Goal: Check status: Check status

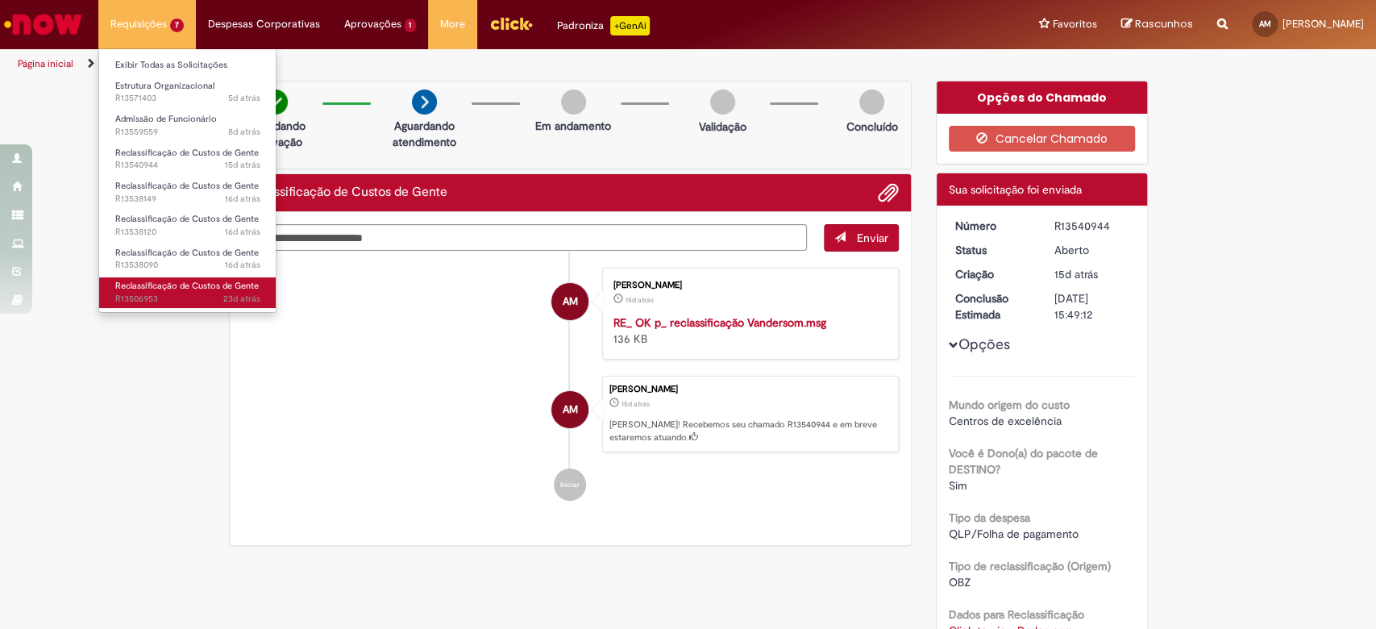
click at [177, 284] on span "Reclassificação de Custos de Gente" at bounding box center [186, 286] width 143 height 12
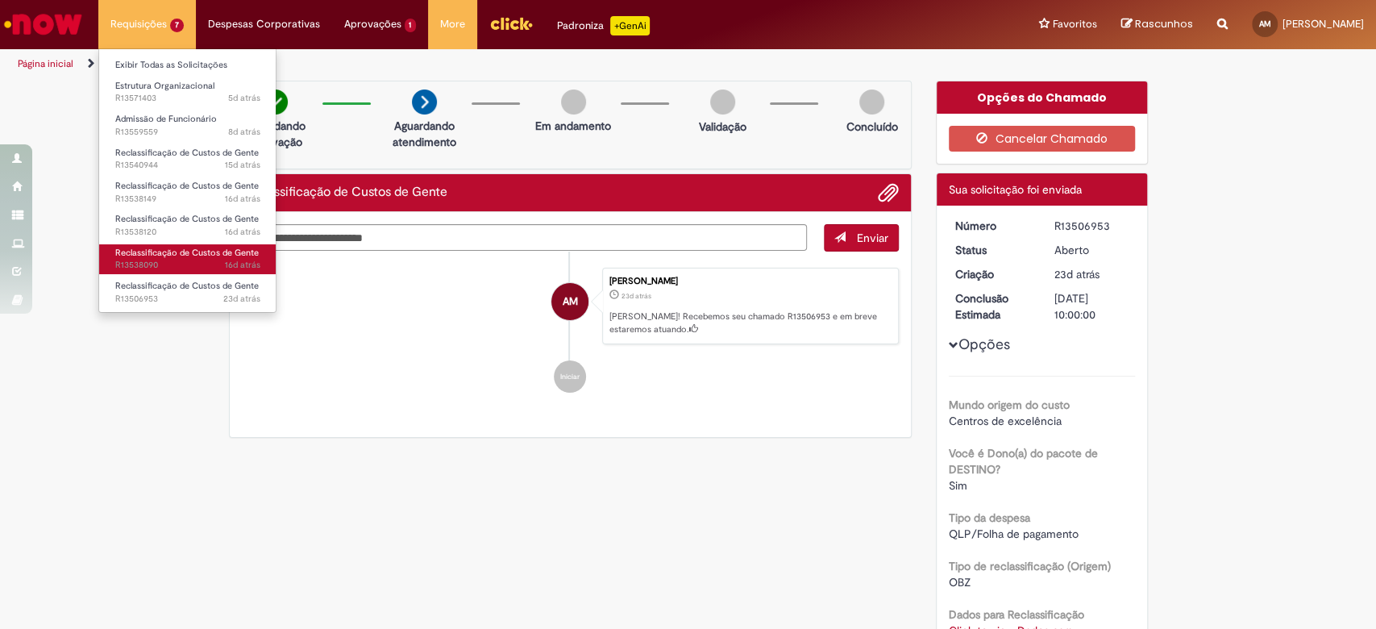
click at [185, 258] on link "Reclassificação de Custos de Gente 16d atrás 16 dias atrás R13538090" at bounding box center [187, 259] width 177 height 30
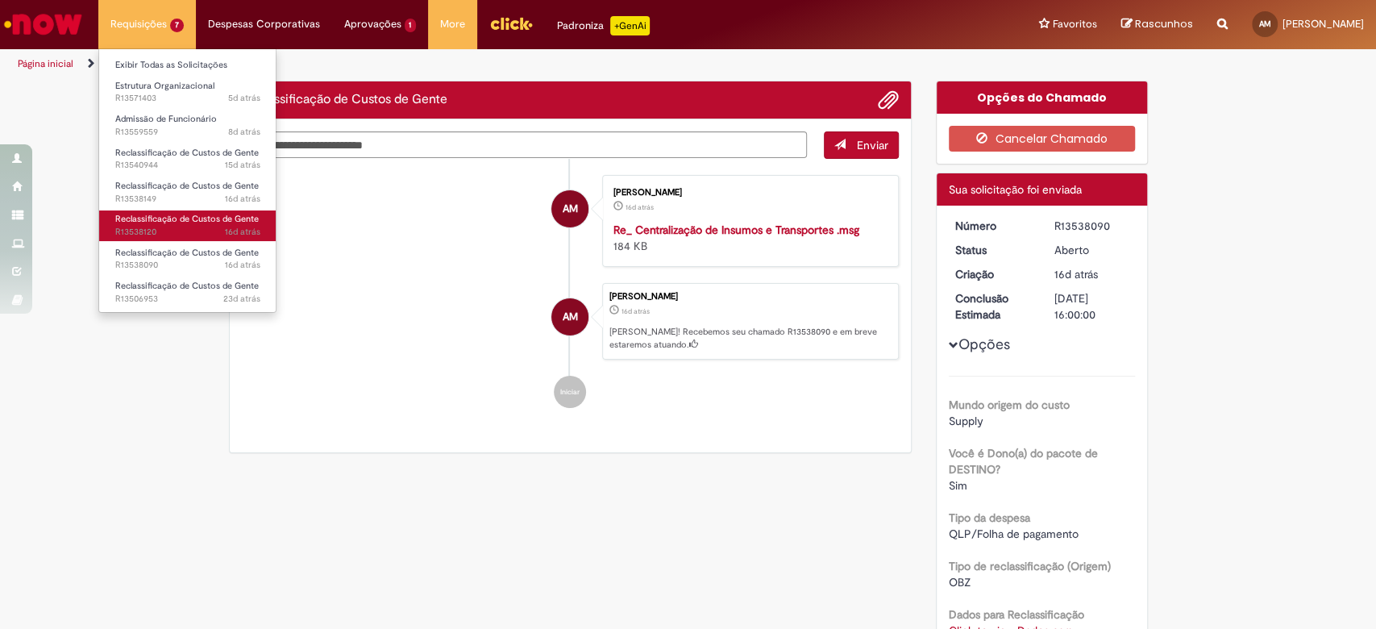
click at [206, 225] on link "Reclassificação de Custos de Gente 16d atrás 16 dias atrás R13538120" at bounding box center [187, 225] width 177 height 30
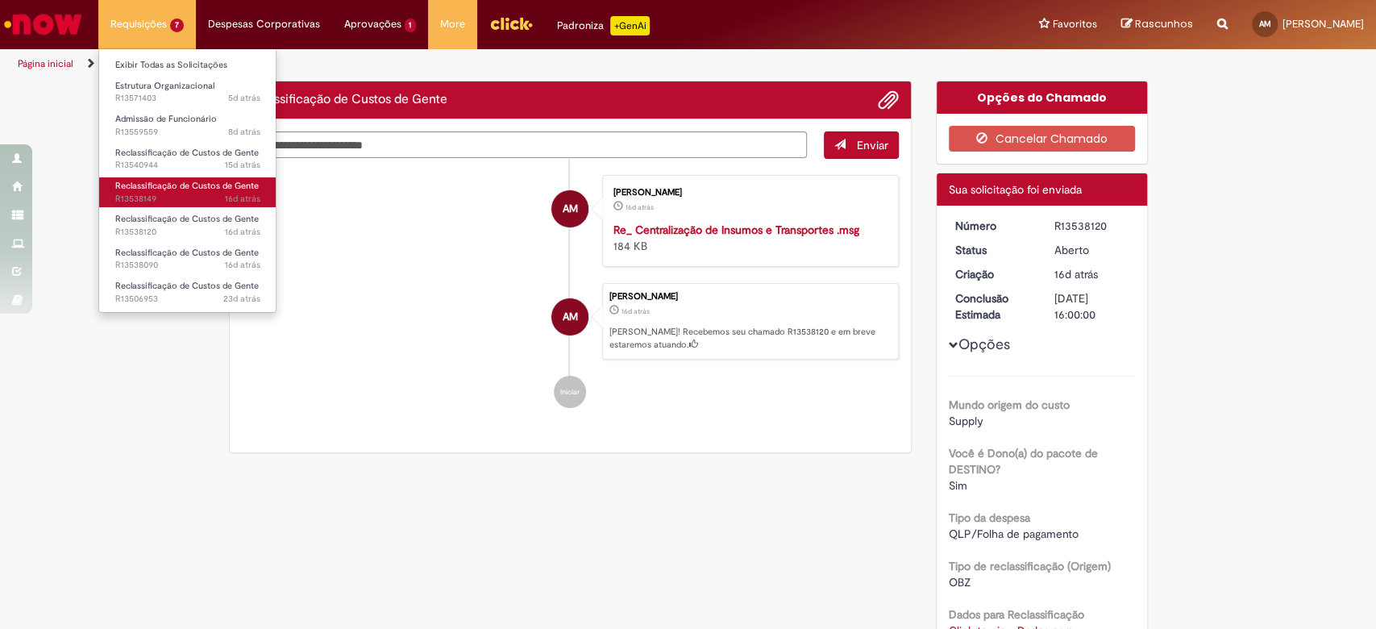
click at [223, 184] on span "Reclassificação de Custos de Gente" at bounding box center [186, 186] width 143 height 12
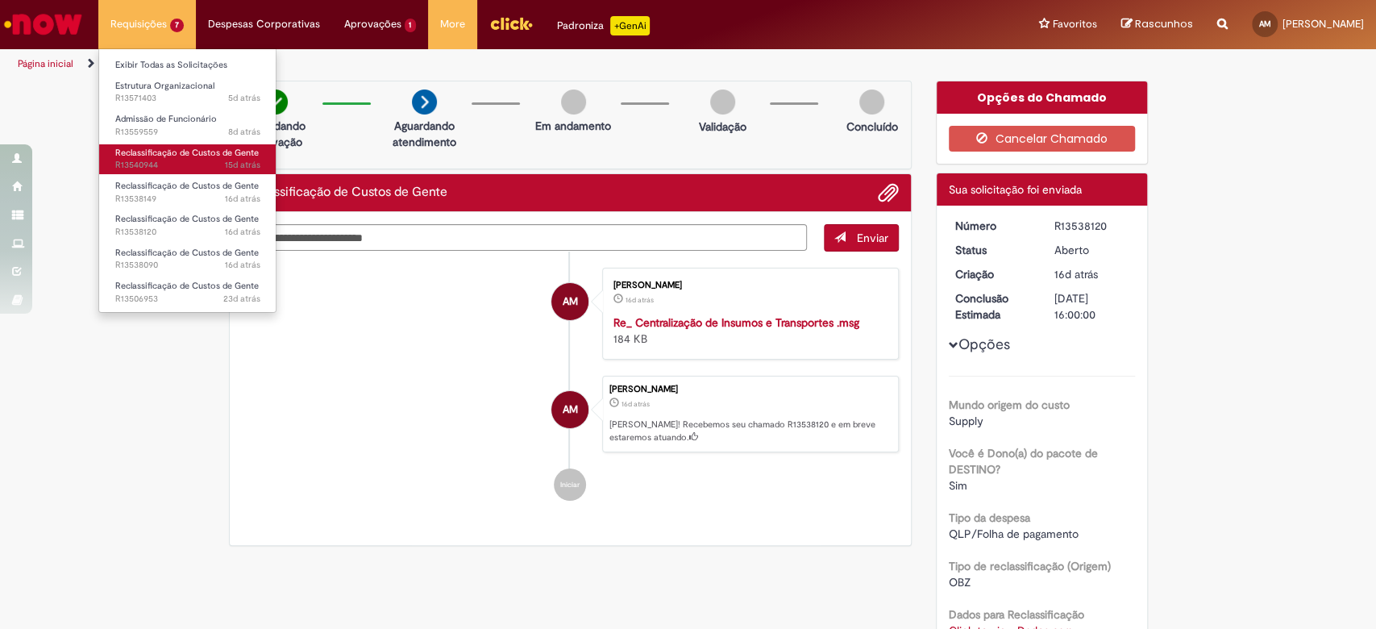
click at [226, 151] on span "Reclassificação de Custos de Gente" at bounding box center [186, 153] width 143 height 12
